Goal: Task Accomplishment & Management: Use online tool/utility

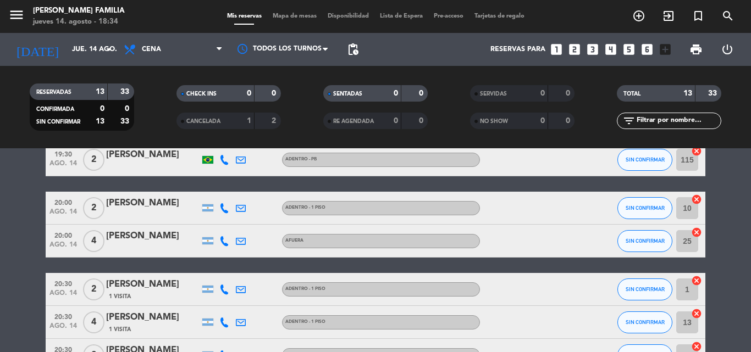
scroll to position [55, 0]
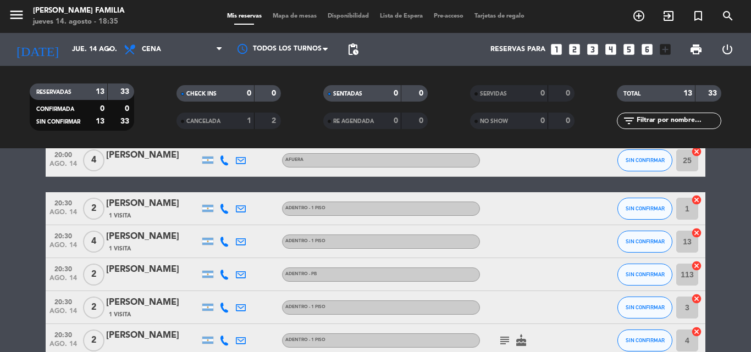
scroll to position [136, 0]
click at [30, 266] on bookings-row "19:30 [DATE] 2 [PERSON_NAME] - PB SIN CONFIRMAR 115 cancel 20:00 [DATE] 2 [PERS…" at bounding box center [375, 293] width 751 height 460
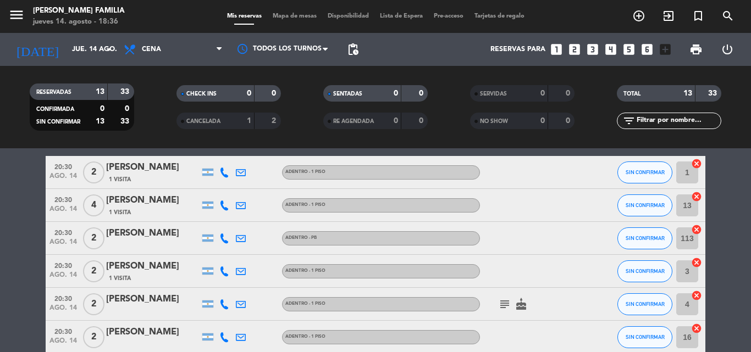
scroll to position [172, 0]
click at [27, 269] on bookings-row "19:30 [DATE] 2 [PERSON_NAME] - PB SIN CONFIRMAR 115 cancel 20:00 [DATE] 2 [PERS…" at bounding box center [375, 257] width 751 height 460
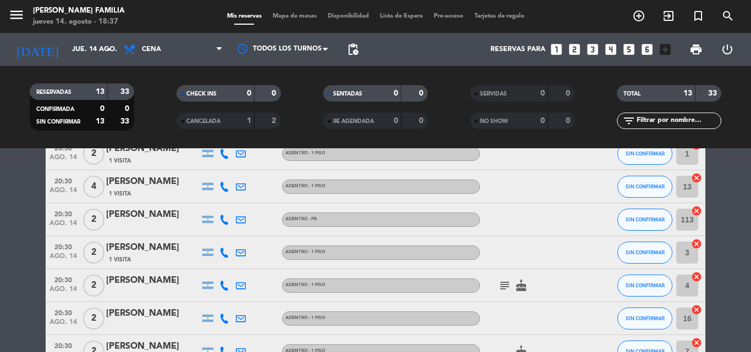
scroll to position [211, 0]
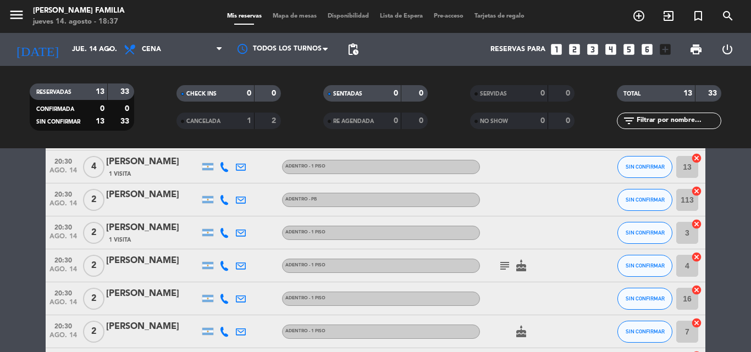
click at [24, 271] on bookings-row "19:30 [DATE] 2 [PERSON_NAME] - PB SIN CONFIRMAR 115 cancel 20:00 [DATE] 2 [PERS…" at bounding box center [375, 218] width 751 height 460
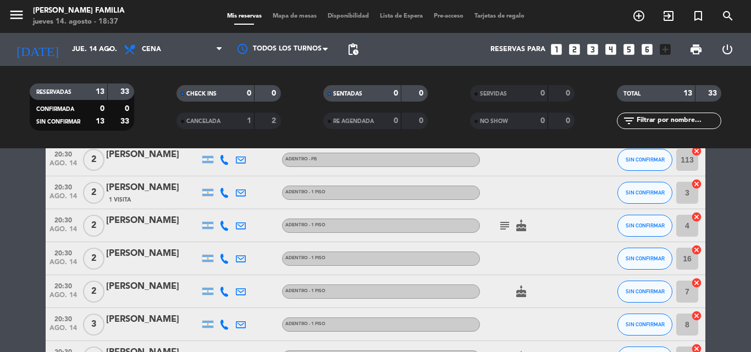
scroll to position [251, 0]
click at [5, 263] on bookings-row "19:30 [DATE] 2 [PERSON_NAME] - PB SIN CONFIRMAR 115 cancel 20:00 [DATE] 2 [PERS…" at bounding box center [375, 178] width 751 height 460
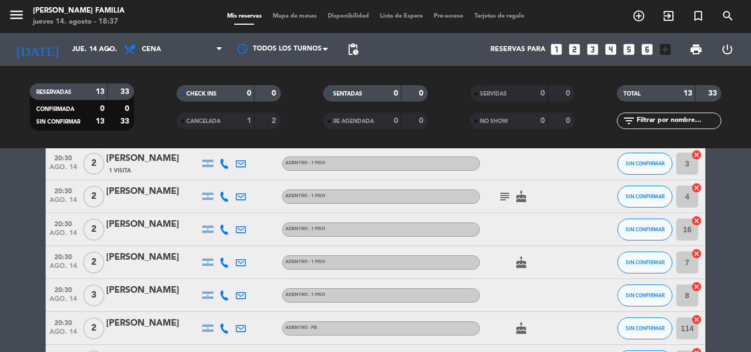
scroll to position [280, 0]
click at [15, 260] on bookings-row "19:30 [DATE] 2 [PERSON_NAME] - PB SIN CONFIRMAR 115 cancel 20:00 [DATE] 2 [PERS…" at bounding box center [375, 149] width 751 height 460
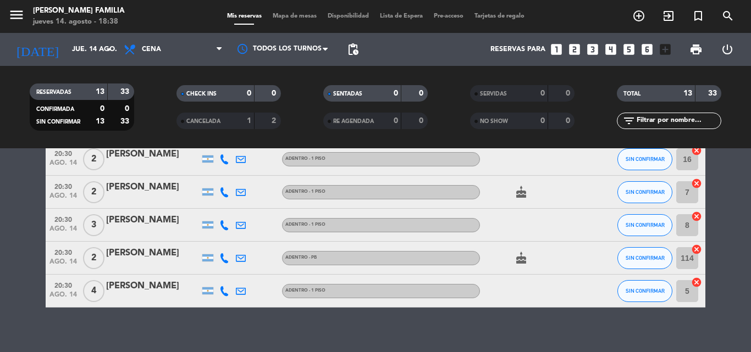
scroll to position [349, 0]
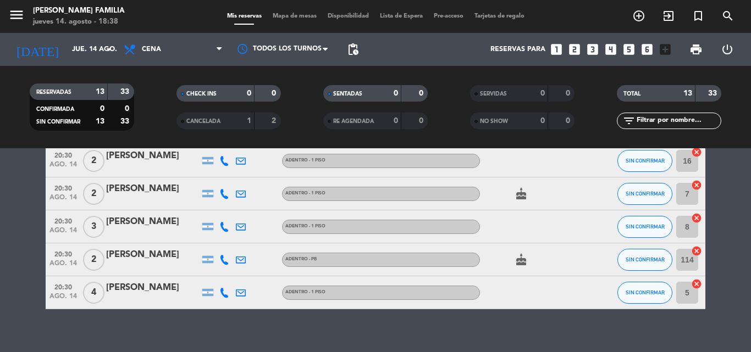
click at [19, 257] on bookings-row "19:30 [DATE] 2 [PERSON_NAME] - PB SIN CONFIRMAR 115 cancel 20:00 [DATE] 2 [PERS…" at bounding box center [375, 80] width 751 height 460
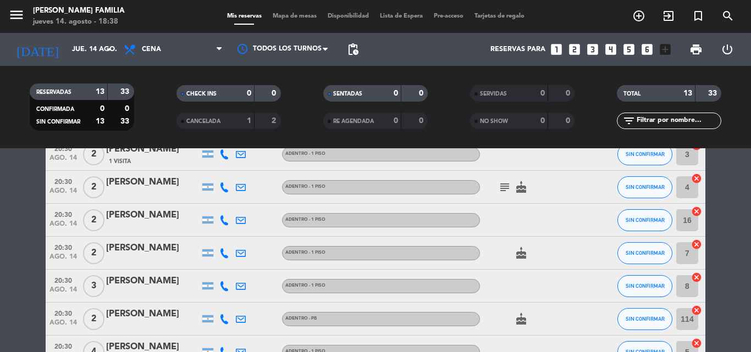
click at [8, 263] on bookings-row "19:30 [DATE] 2 [PERSON_NAME] - PB SIN CONFIRMAR 115 cancel 20:00 [DATE] 2 [PERS…" at bounding box center [375, 139] width 751 height 460
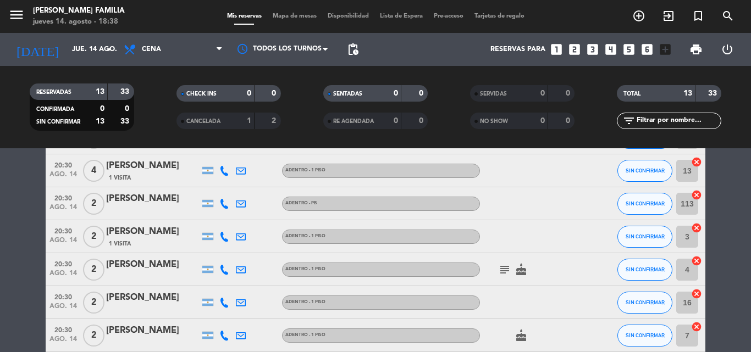
click at [4, 265] on bookings-row "19:30 [DATE] 2 [PERSON_NAME] - PB SIN CONFIRMAR 115 cancel 20:00 [DATE] 2 [PERS…" at bounding box center [375, 222] width 751 height 460
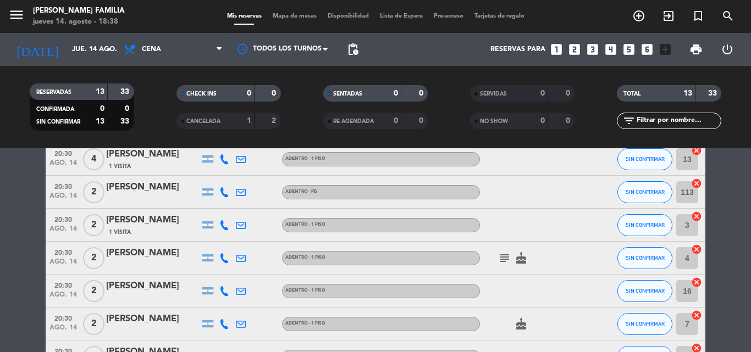
click at [13, 291] on bookings-row "19:30 [DATE] 2 [PERSON_NAME] - PB SIN CONFIRMAR 115 cancel 20:00 [DATE] 2 [PERS…" at bounding box center [375, 210] width 751 height 460
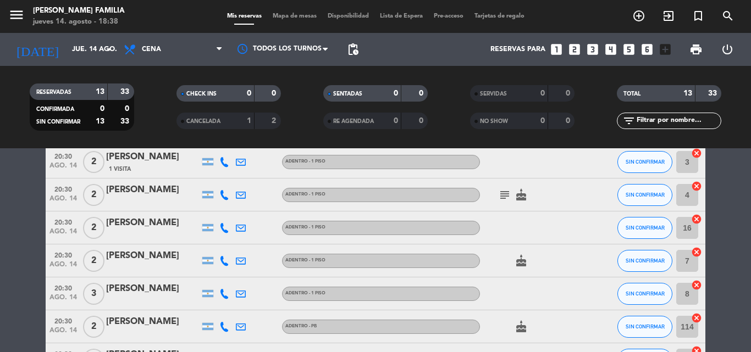
click at [13, 283] on bookings-row "19:30 [DATE] 2 [PERSON_NAME] - PB SIN CONFIRMAR 115 cancel 20:00 [DATE] 2 [PERS…" at bounding box center [375, 147] width 751 height 460
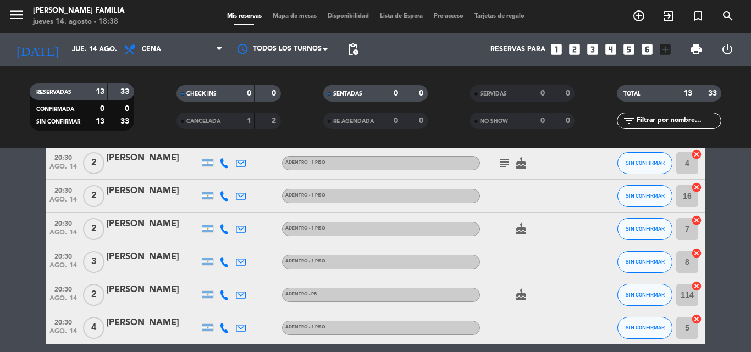
scroll to position [318, 0]
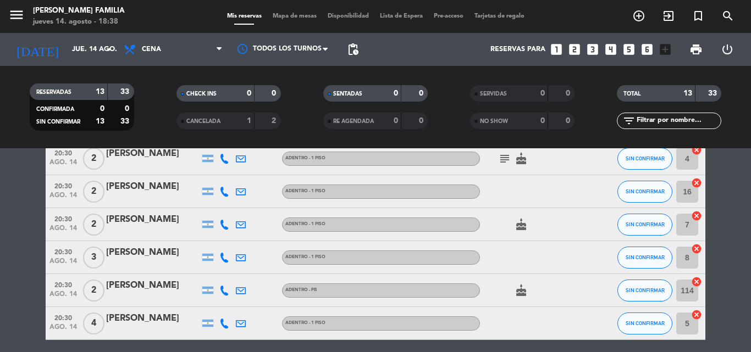
click at [20, 278] on bookings-row "19:30 [DATE] 2 [PERSON_NAME] - PB SIN CONFIRMAR 115 cancel 20:00 [DATE] 2 [PERS…" at bounding box center [375, 111] width 751 height 460
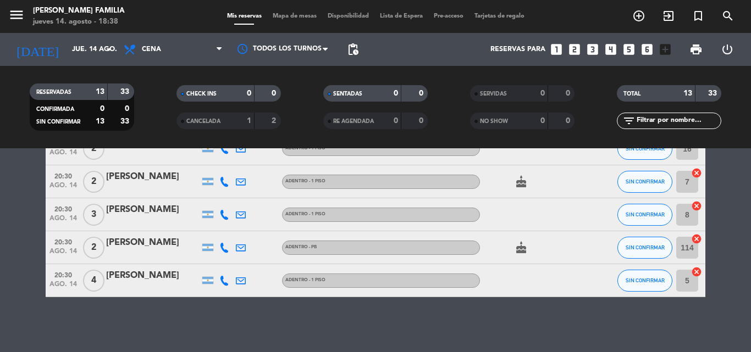
scroll to position [361, 0]
click at [24, 209] on bookings-row "19:30 [DATE] 2 [PERSON_NAME] - PB SIN CONFIRMAR 115 cancel 20:00 [DATE] 2 [PERS…" at bounding box center [375, 68] width 751 height 460
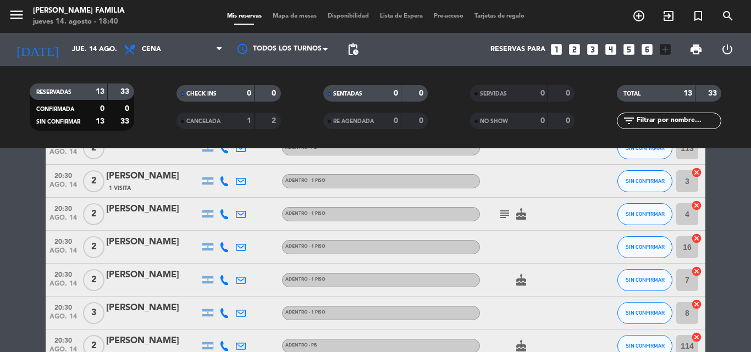
click at [10, 235] on bookings-row "19:30 [DATE] 2 [PERSON_NAME] - PB SIN CONFIRMAR 115 cancel 20:00 [DATE] 2 [PERS…" at bounding box center [375, 166] width 751 height 460
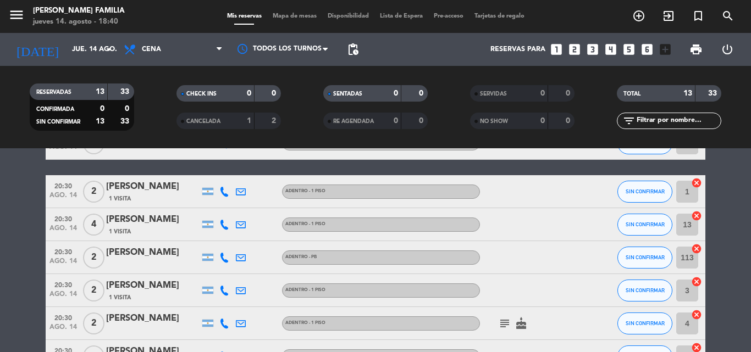
click at [14, 247] on bookings-row "19:30 [DATE] 2 [PERSON_NAME] - PB SIN CONFIRMAR 115 cancel 20:00 [DATE] 2 [PERS…" at bounding box center [375, 276] width 751 height 460
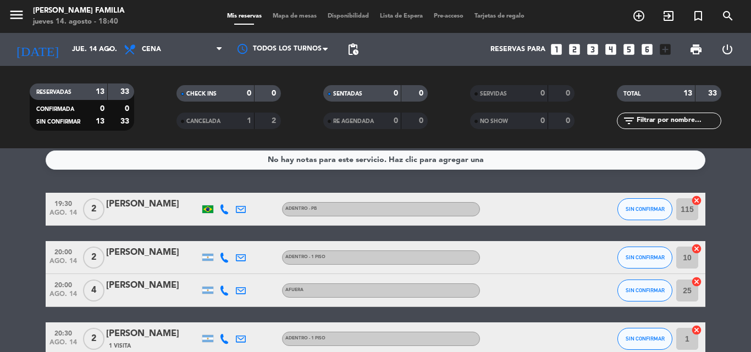
scroll to position [7, 0]
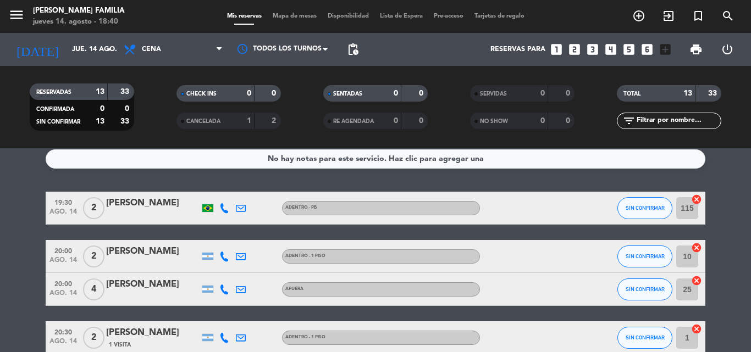
click at [281, 16] on span "Mapa de mesas" at bounding box center [294, 16] width 55 height 6
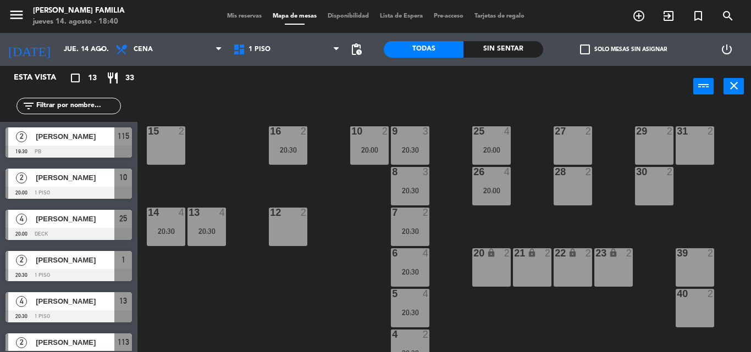
click at [345, 252] on div "9 3 20:30 10 2 20:00 15 2 16 2 20:30 25 4 20:00 27 2 29 2 31 2 8 3 20:30 26 4 2…" at bounding box center [448, 229] width 606 height 245
click at [353, 267] on div "9 3 20:30 10 2 20:00 15 2 16 2 20:30 25 4 20:00 27 2 29 2 31 2 8 3 20:30 26 4 2…" at bounding box center [448, 229] width 606 height 245
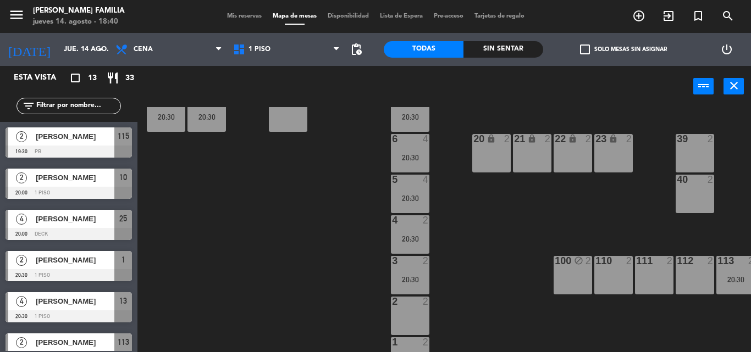
scroll to position [120, 0]
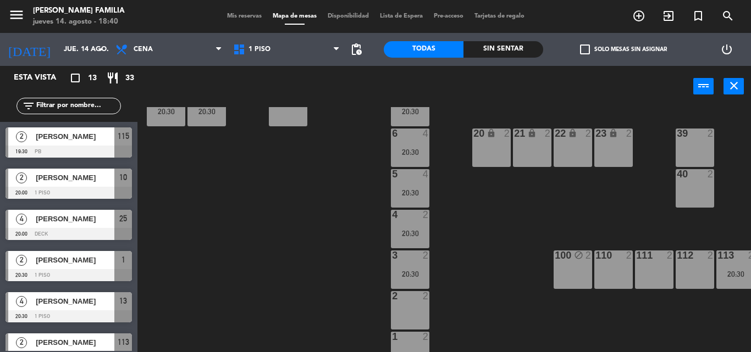
click at [496, 255] on div "9 3 20:30 10 2 20:00 15 2 16 2 20:30 25 4 20:00 27 2 29 2 31 2 8 3 20:30 26 4 2…" at bounding box center [448, 229] width 606 height 245
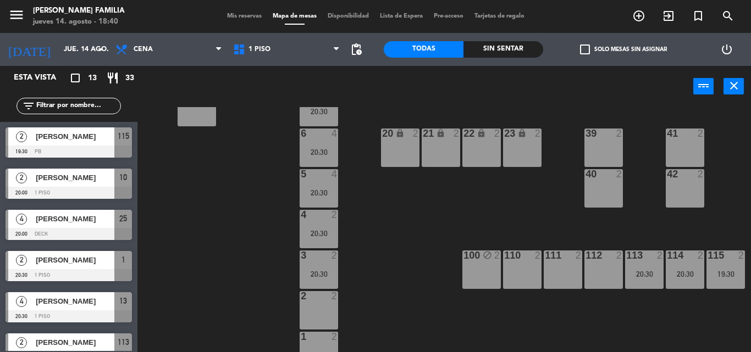
scroll to position [120, 90]
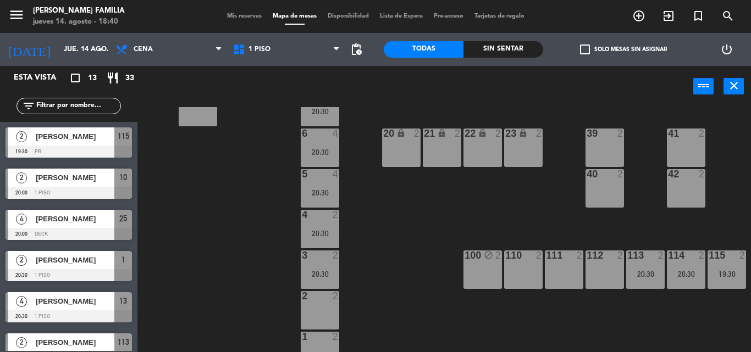
click at [518, 271] on div "110 2" at bounding box center [523, 270] width 38 height 38
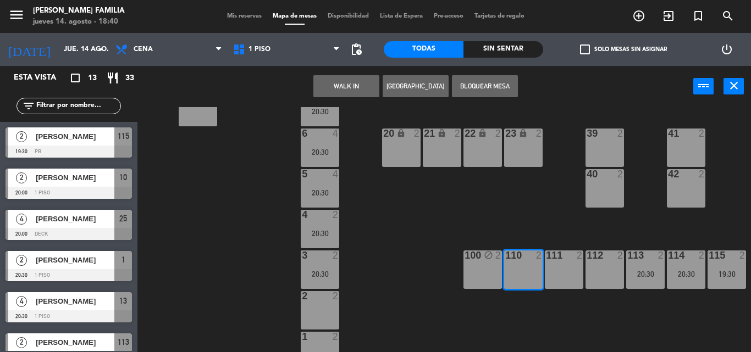
click at [473, 93] on button "Bloquear Mesa" at bounding box center [485, 86] width 66 height 22
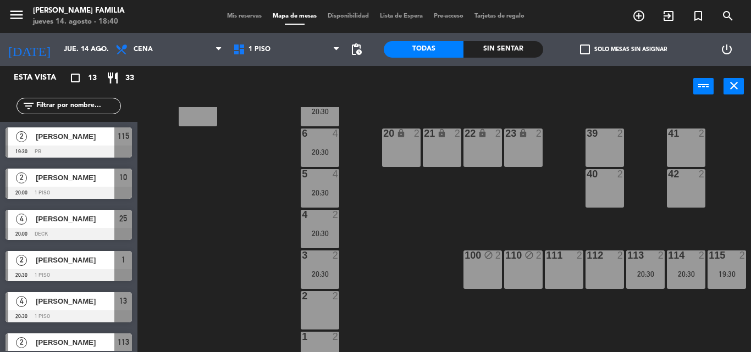
click at [228, 15] on span "Mis reservas" at bounding box center [245, 16] width 46 height 6
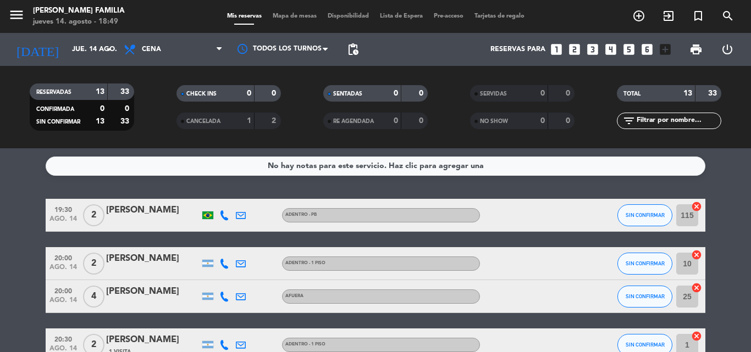
click at [297, 18] on span "Mapa de mesas" at bounding box center [294, 16] width 55 height 6
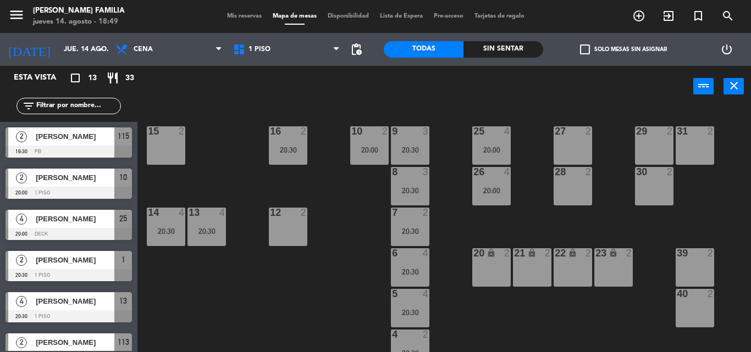
click at [567, 134] on div at bounding box center [573, 131] width 18 height 10
click at [578, 184] on div "28 2" at bounding box center [573, 186] width 38 height 38
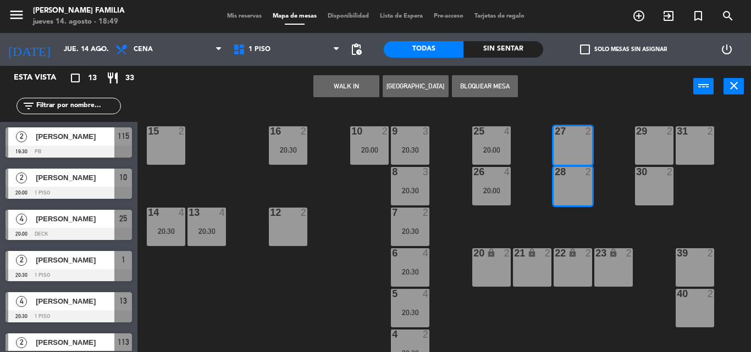
click at [484, 87] on button "Bloquear Mesa" at bounding box center [485, 86] width 66 height 22
click at [435, 211] on div "2" at bounding box center [428, 213] width 18 height 10
click at [448, 213] on div "9 3 20:30 10 2 20:00 15 2 16 2 20:30 25 4 20:00 27 2 29 2 31 2 8 3 20:30 26 4 2…" at bounding box center [448, 229] width 606 height 245
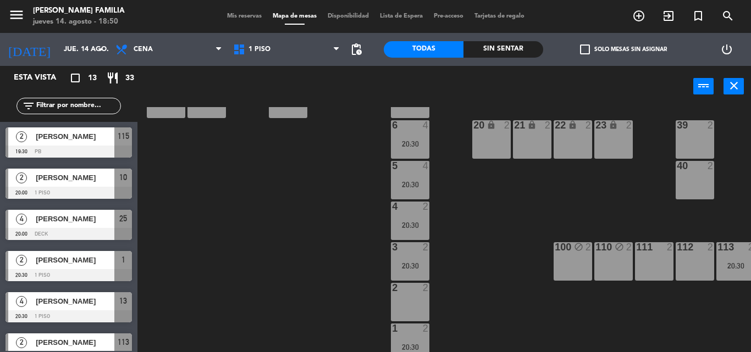
scroll to position [132, 0]
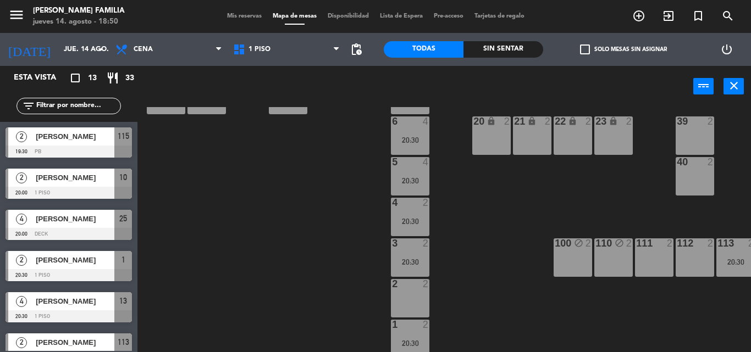
click at [521, 229] on div "9 3 20:30 10 2 20:00 15 2 16 2 20:30 25 4 20:00 27 block 2 29 2 31 2 8 3 20:30 …" at bounding box center [448, 229] width 606 height 245
click at [497, 223] on div "9 3 20:30 10 2 20:00 15 2 16 2 20:30 25 4 20:00 27 block 2 29 2 31 2 8 3 20:30 …" at bounding box center [448, 229] width 606 height 245
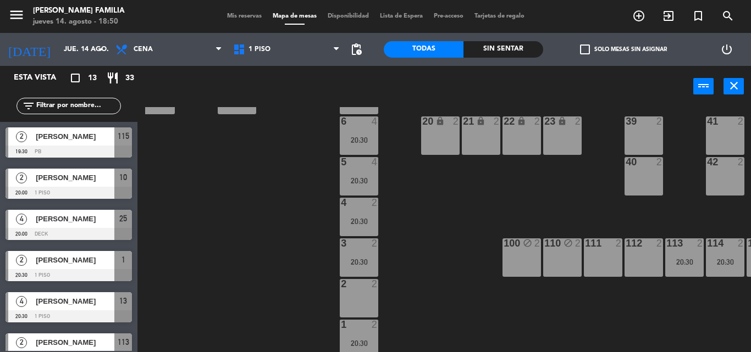
scroll to position [132, 93]
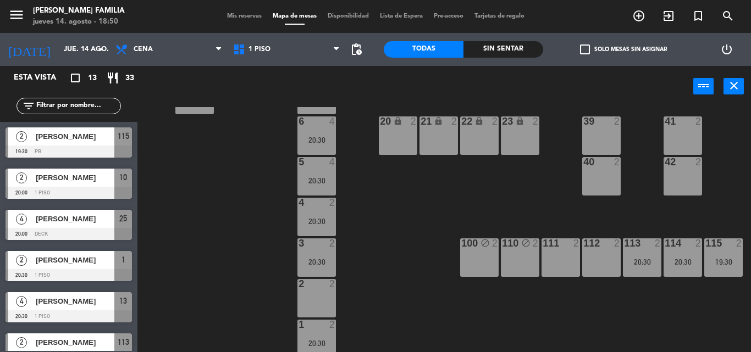
click at [559, 264] on div "111 2" at bounding box center [561, 258] width 38 height 38
click at [600, 263] on div "112 2" at bounding box center [601, 258] width 38 height 38
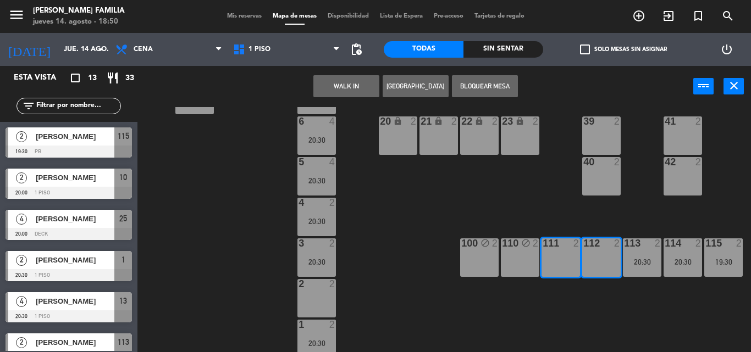
click at [479, 85] on button "Bloquear Mesa" at bounding box center [485, 86] width 66 height 22
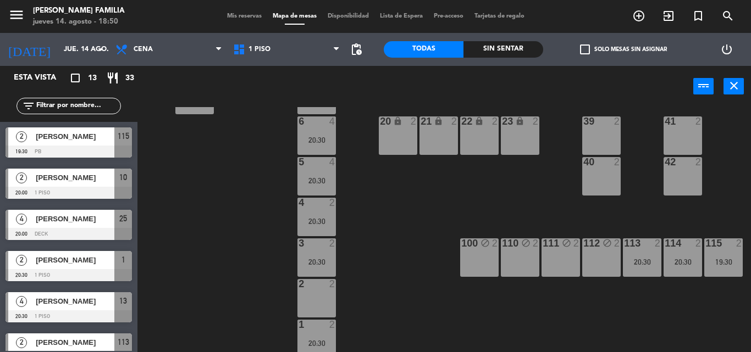
click at [405, 248] on div "9 3 20:30 10 2 20:00 15 2 16 2 20:30 25 4 20:00 27 block 2 29 2 31 2 8 3 20:30 …" at bounding box center [448, 229] width 606 height 245
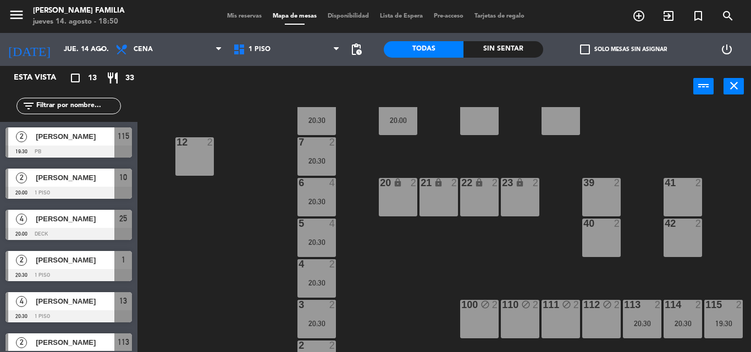
scroll to position [59, 93]
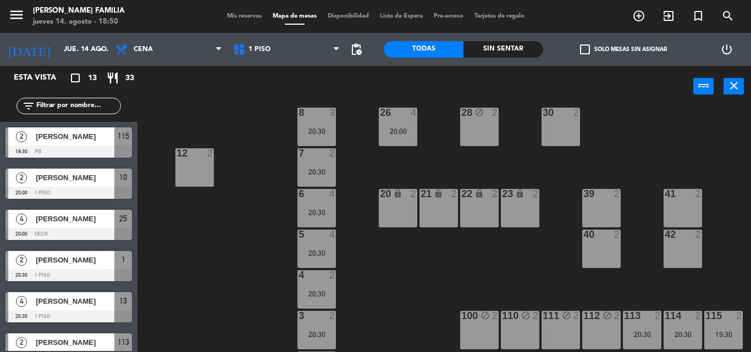
click at [600, 224] on div "39 2" at bounding box center [601, 208] width 38 height 38
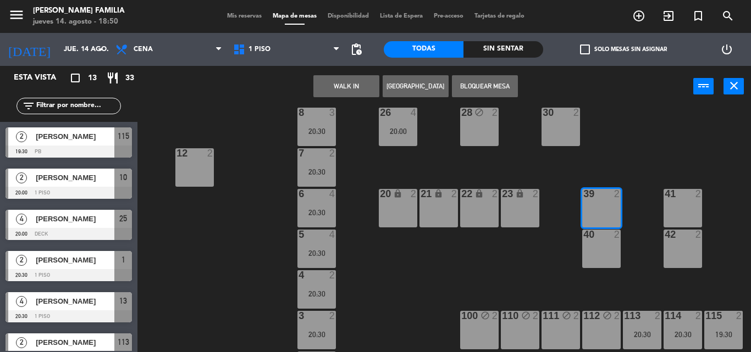
click at [601, 250] on div "40 2" at bounding box center [601, 249] width 38 height 38
click at [498, 87] on button "Bloquear Mesa" at bounding box center [485, 86] width 66 height 22
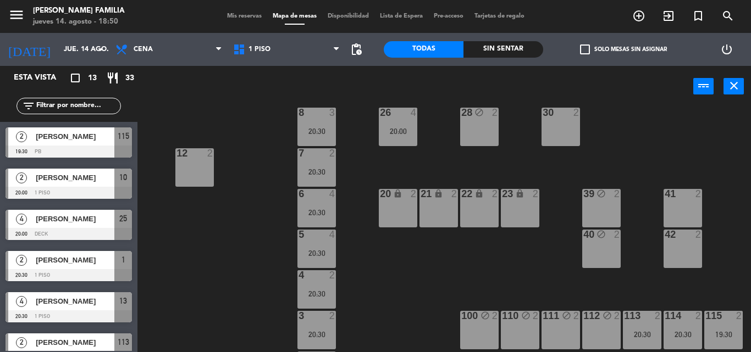
click at [679, 208] on div "41 2" at bounding box center [683, 208] width 38 height 38
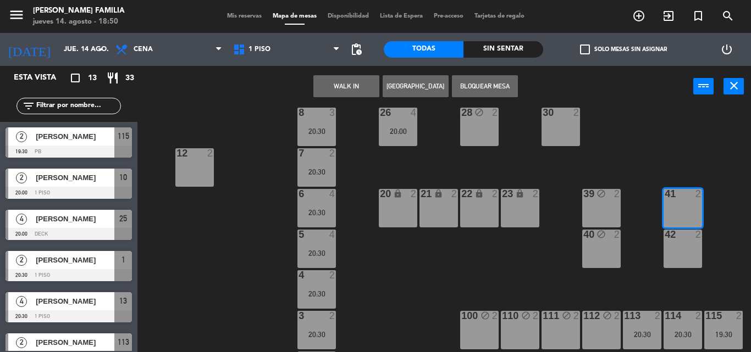
click at [680, 260] on div "42 2" at bounding box center [683, 249] width 38 height 38
click at [472, 87] on button "Bloquear Mesa" at bounding box center [485, 86] width 66 height 22
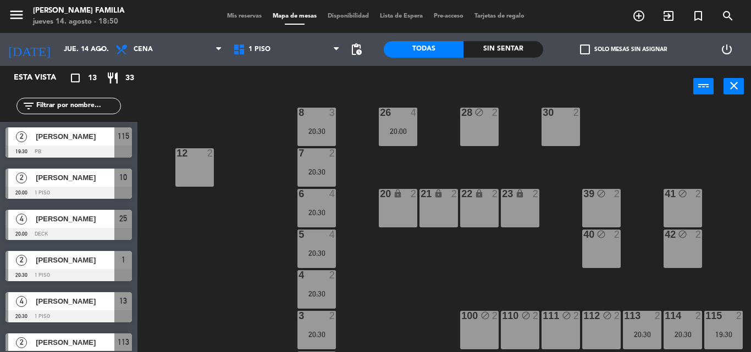
click at [231, 235] on div "9 3 20:30 10 2 20:00 15 2 16 2 20:30 25 4 20:00 27 block 2 29 2 31 2 8 3 20:30 …" at bounding box center [448, 229] width 606 height 245
click at [242, 237] on div "9 3 20:30 10 2 20:00 15 2 16 2 20:30 25 4 20:00 27 block 2 29 2 31 2 8 3 20:30 …" at bounding box center [448, 229] width 606 height 245
click at [563, 133] on div "30 2" at bounding box center [561, 127] width 38 height 38
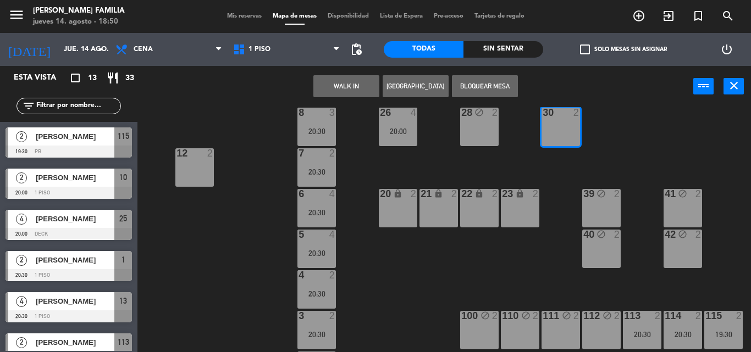
click at [481, 93] on button "Bloquear Mesa" at bounding box center [485, 86] width 66 height 22
click at [247, 219] on div "9 3 20:30 10 2 20:00 15 2 16 2 20:30 25 4 20:00 27 block 2 29 2 31 2 8 3 20:30 …" at bounding box center [448, 229] width 606 height 245
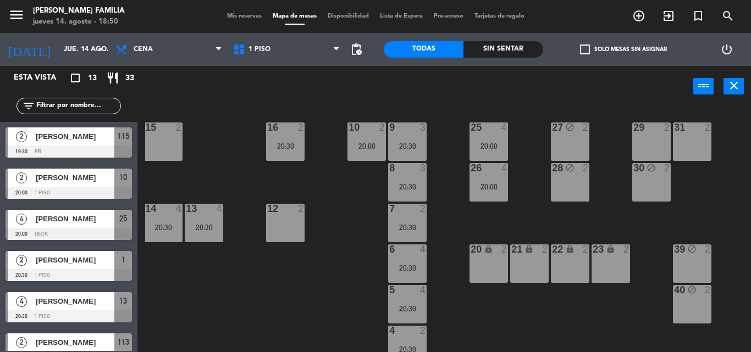
scroll to position [0, 2]
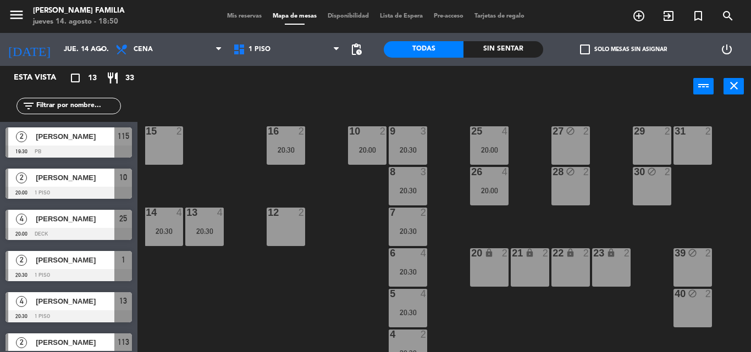
click at [653, 148] on div "29 2" at bounding box center [652, 145] width 38 height 38
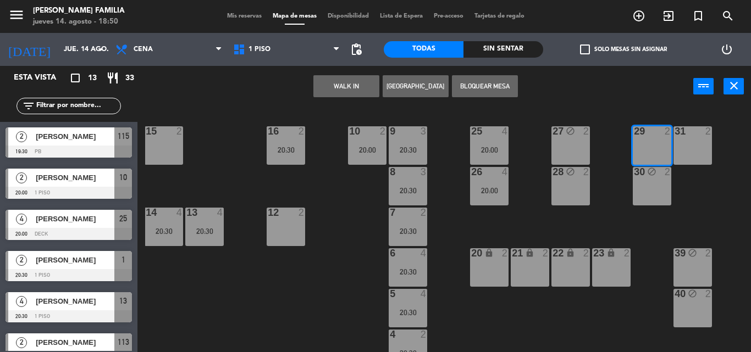
click at [699, 148] on div "31 2" at bounding box center [692, 145] width 38 height 38
click at [484, 88] on button "Bloquear Mesa" at bounding box center [485, 86] width 66 height 22
click at [334, 280] on div "9 3 20:30 10 2 20:00 15 2 16 2 20:30 25 4 20:00 27 block 2 29 2 31 2 8 3 20:30 …" at bounding box center [448, 229] width 606 height 245
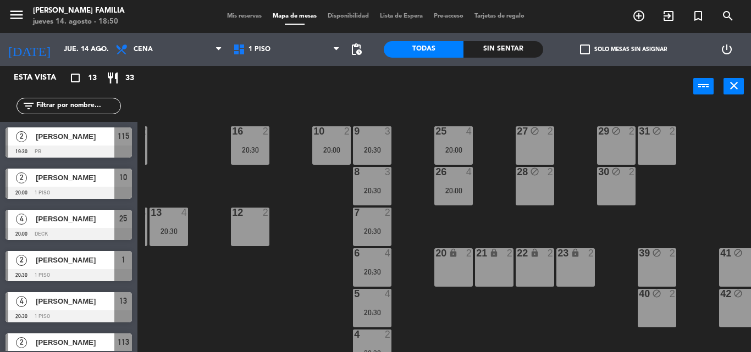
scroll to position [0, 0]
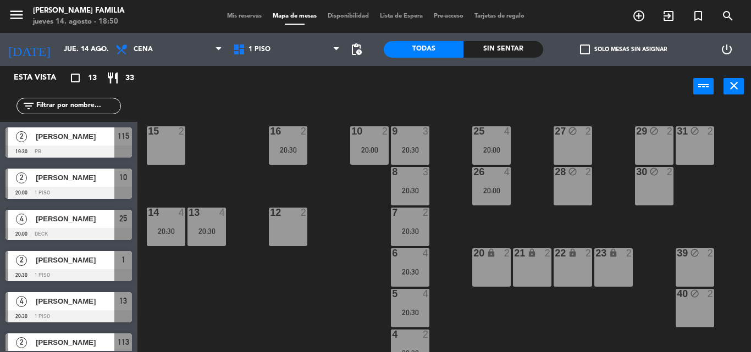
click at [174, 154] on div "15 2" at bounding box center [166, 145] width 38 height 38
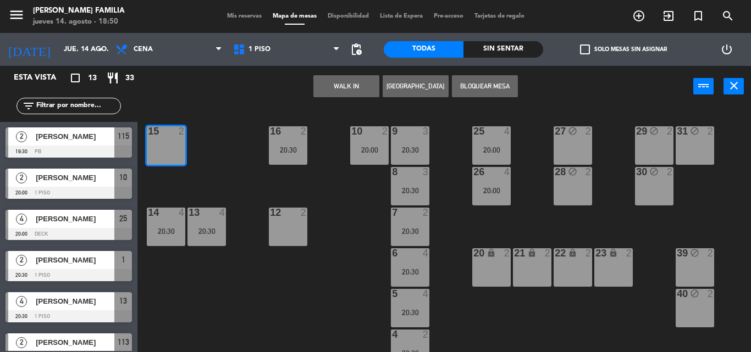
click at [281, 224] on div "12 2" at bounding box center [288, 227] width 38 height 38
click at [481, 84] on button "Bloquear Mesa" at bounding box center [485, 86] width 66 height 22
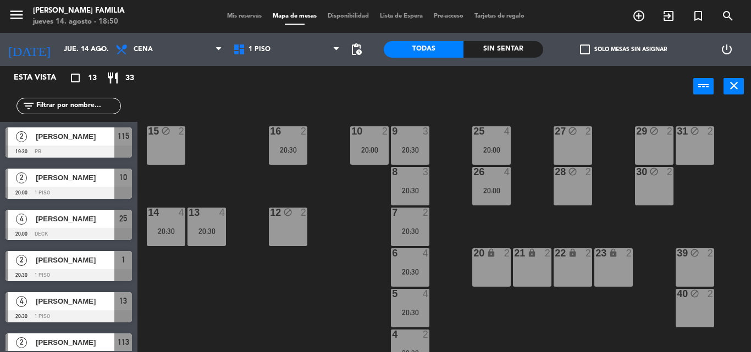
click at [335, 268] on div "9 3 20:30 10 2 20:00 15 block 2 16 2 20:30 25 4 20:00 27 block 2 29 block 2 31 …" at bounding box center [448, 229] width 606 height 245
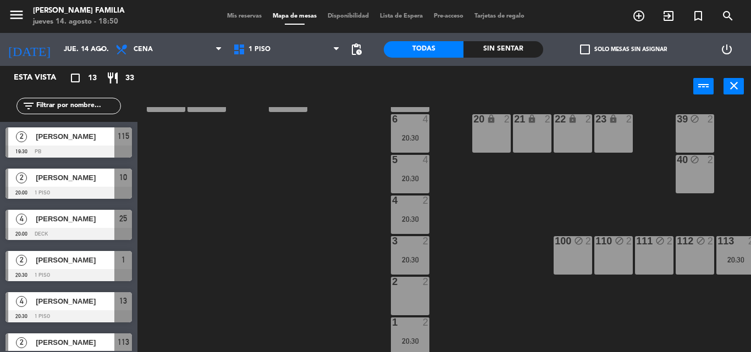
scroll to position [144, 0]
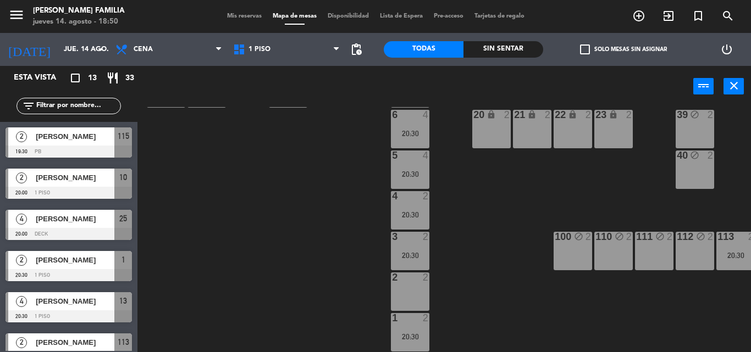
click at [405, 289] on div "2 2" at bounding box center [410, 292] width 38 height 38
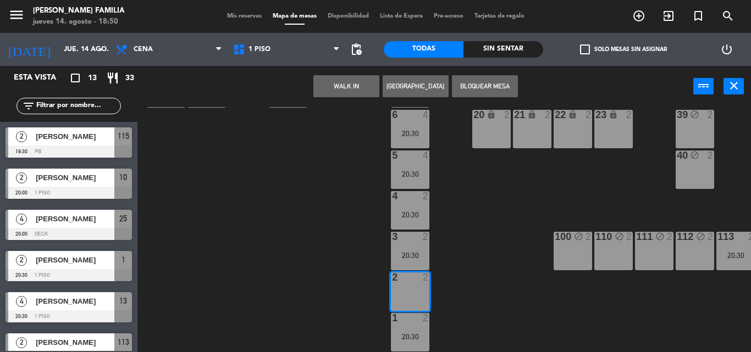
click at [484, 89] on button "Bloquear Mesa" at bounding box center [485, 86] width 66 height 22
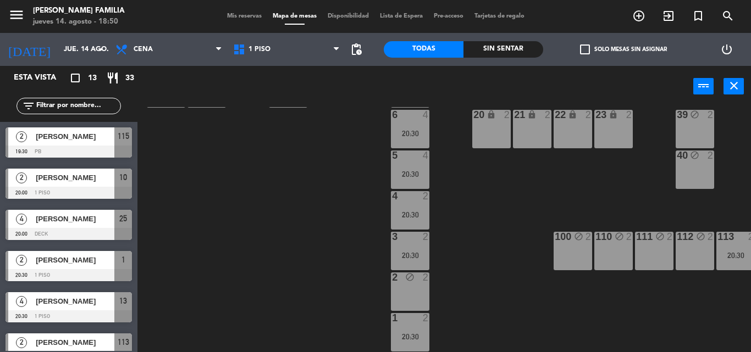
click at [228, 17] on span "Mis reservas" at bounding box center [245, 16] width 46 height 6
